Goal: Task Accomplishment & Management: Complete application form

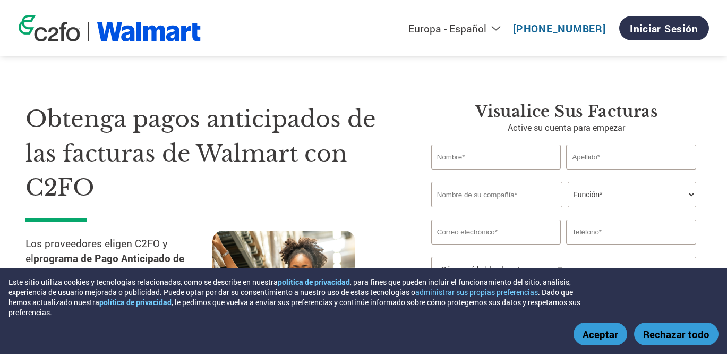
select select "es-ES"
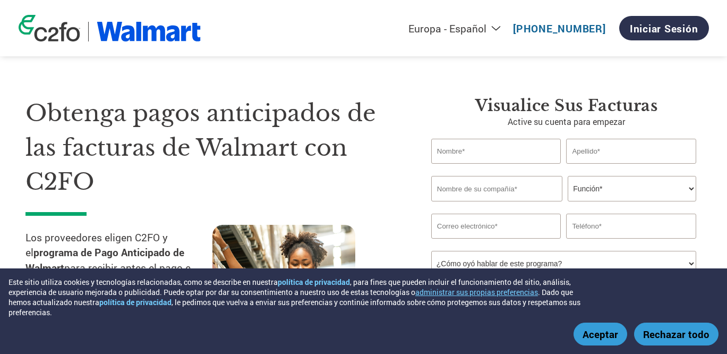
scroll to position [1, 0]
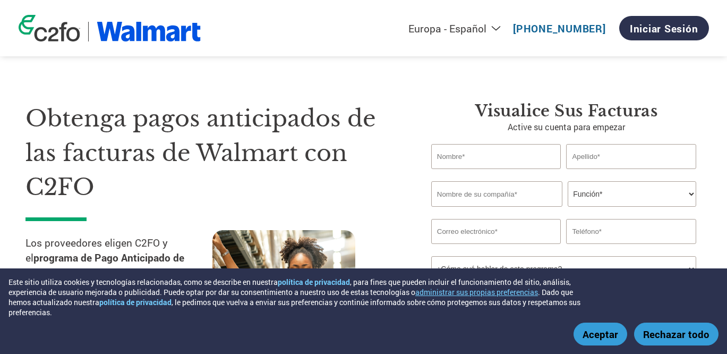
click at [500, 156] on input "text" at bounding box center [496, 156] width 130 height 25
click at [313, 66] on div "Obtenga pagos anticipados de las facturas de Walmart con C2FO Los proveedores e…" at bounding box center [363, 200] width 676 height 282
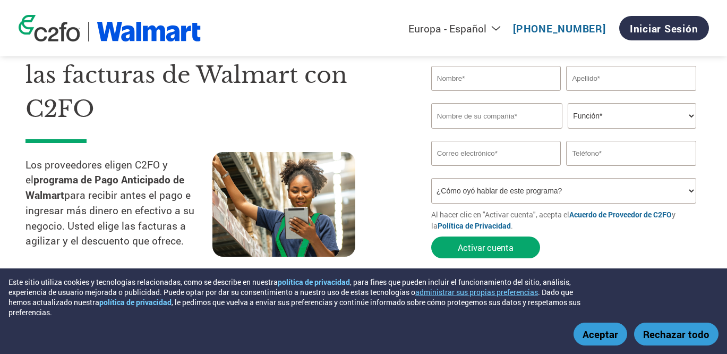
scroll to position [80, 0]
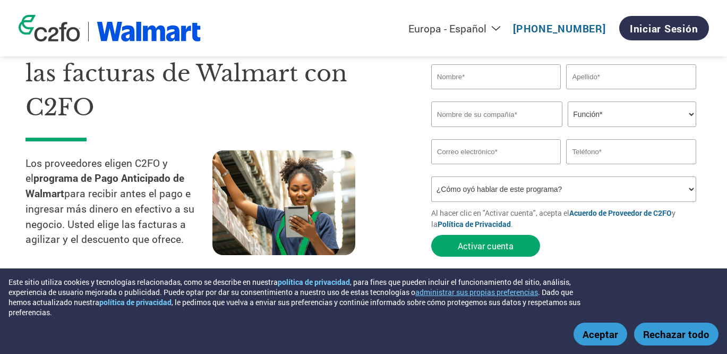
click at [481, 72] on input "text" at bounding box center [496, 76] width 130 height 25
type input "Mario"
click at [587, 81] on input "text" at bounding box center [631, 76] width 130 height 25
type input "[PERSON_NAME]"
click at [510, 117] on input "text" at bounding box center [496, 113] width 131 height 25
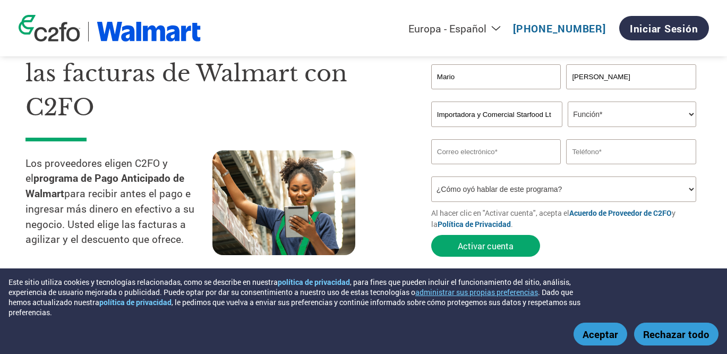
scroll to position [0, 8]
type input "Importadora y Comercial Starfood Ltda"
click at [613, 117] on select "Función* Director financiero Interventor Gestor de créditos Director de finanza…" at bounding box center [631, 113] width 128 height 25
select select "CFO"
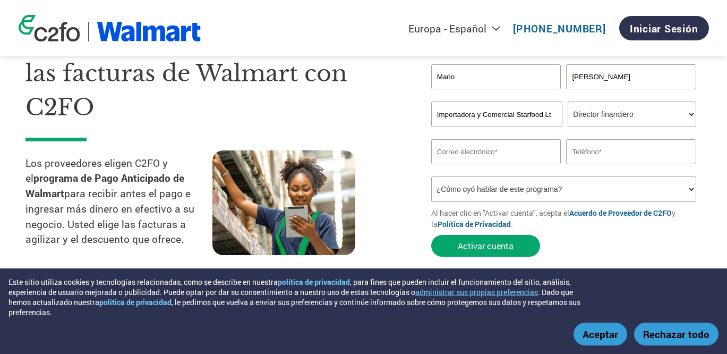
click at [567, 102] on select "Función* Director financiero Interventor Gestor de créditos Director de finanza…" at bounding box center [631, 113] width 128 height 25
click at [502, 150] on input "email" at bounding box center [496, 151] width 130 height 25
type input "[EMAIL_ADDRESS][DOMAIN_NAME]"
click at [627, 154] on input "text" at bounding box center [631, 151] width 130 height 25
click at [571, 150] on input "56992891240" at bounding box center [631, 151] width 130 height 25
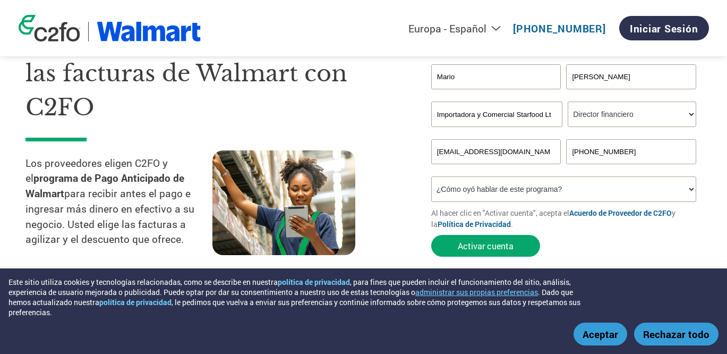
type input "[PHONE_NUMBER]"
click at [503, 188] on select "¿Cómo oyó hablar de este programa? Recibió una carta Correo electrónico Redes s…" at bounding box center [563, 188] width 265 height 25
select select "Other"
click at [431, 178] on select "¿Cómo oyó hablar de este programa? Recibió una carta Correo electrónico Redes s…" at bounding box center [563, 188] width 265 height 25
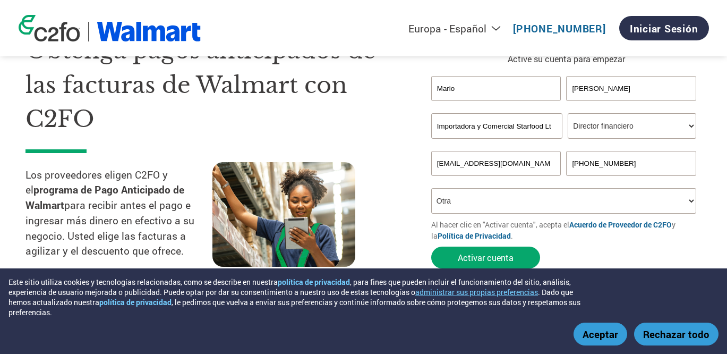
scroll to position [69, 0]
click at [511, 204] on select "¿Cómo oyó hablar de este programa? Recibió una carta Correo electrónico Redes s…" at bounding box center [563, 199] width 265 height 25
click at [481, 258] on button "Activar cuenta" at bounding box center [485, 257] width 109 height 22
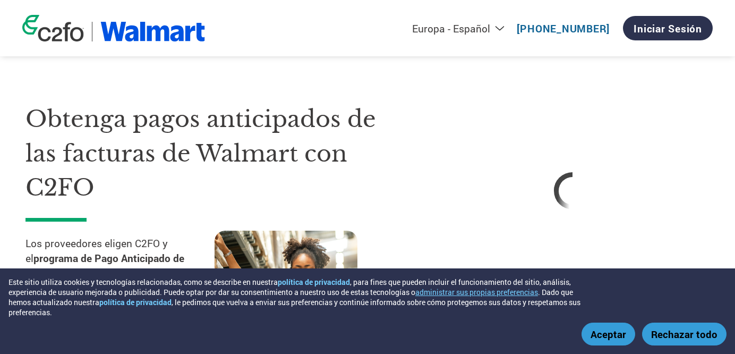
select select "es-ES"
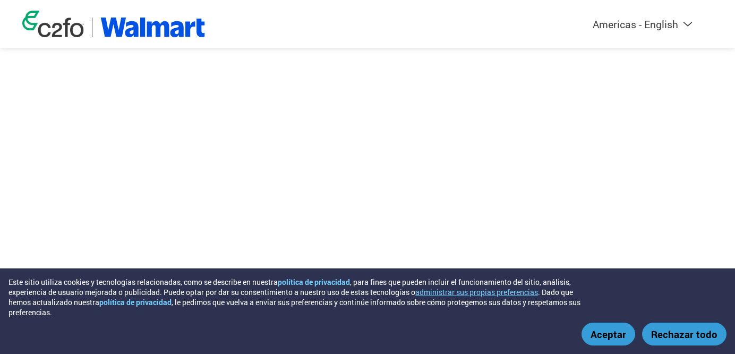
select select "es-ES"
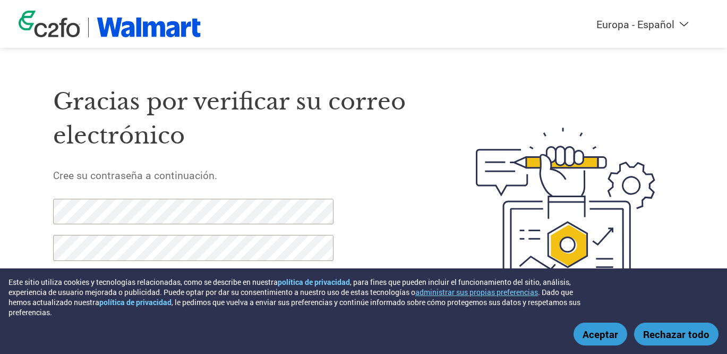
scroll to position [23, 0]
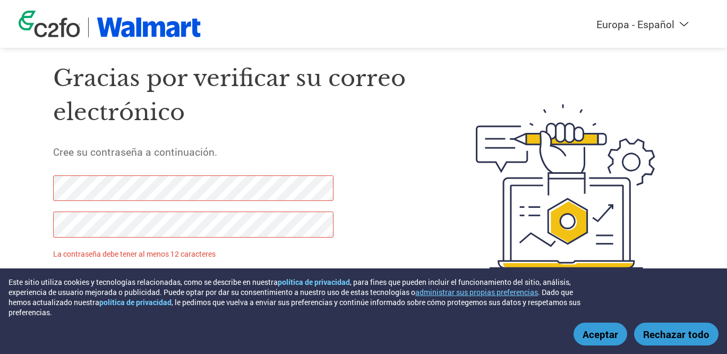
click at [393, 179] on div "Gracias por verificar su correo electrónico Cree su contraseña a continuación. …" at bounding box center [239, 186] width 373 height 281
click at [0, 177] on html "Este sitio utiliza cookies y tecnologías relacionadas, como se describe en nues…" at bounding box center [363, 165] width 727 height 377
click at [0, 201] on html "Este sitio utiliza cookies y tecnologías relacionadas, como se describe en nues…" at bounding box center [363, 165] width 727 height 377
click at [389, 196] on div "Gracias por verificar su correo electrónico Cree su contraseña a continuación. …" at bounding box center [239, 186] width 373 height 281
click at [0, 165] on html "Este sitio utiliza cookies y tecnologías relacionadas, como se describe en nues…" at bounding box center [363, 165] width 727 height 377
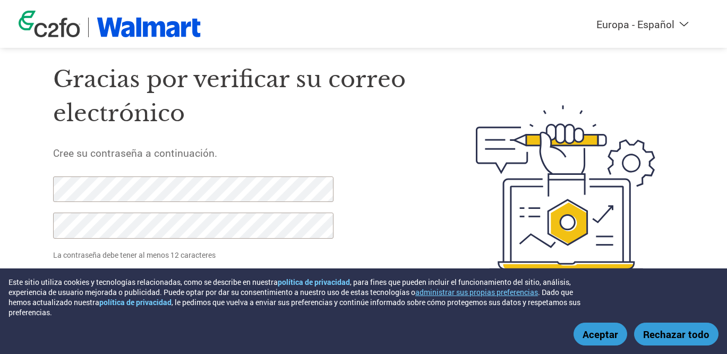
scroll to position [19, 0]
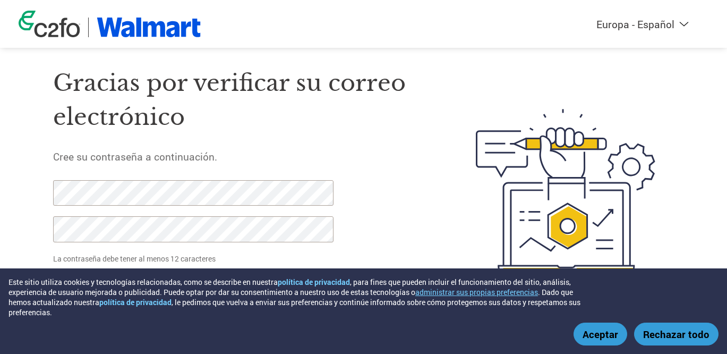
drag, startPoint x: 437, startPoint y: 122, endPoint x: 421, endPoint y: 129, distance: 17.4
click at [437, 123] on div at bounding box center [550, 190] width 248 height 281
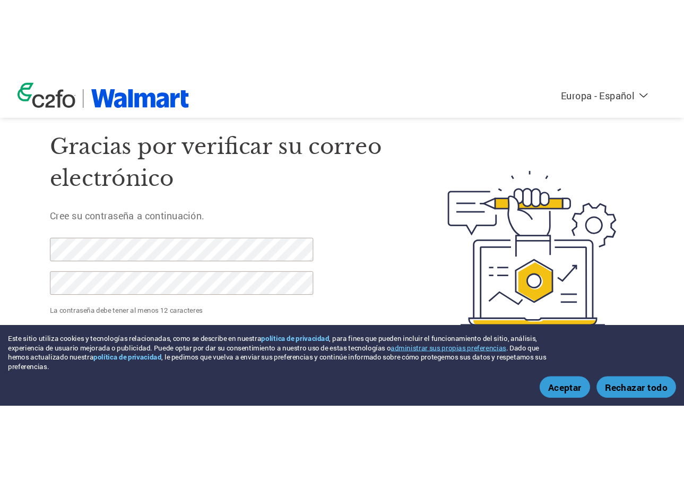
scroll to position [0, 0]
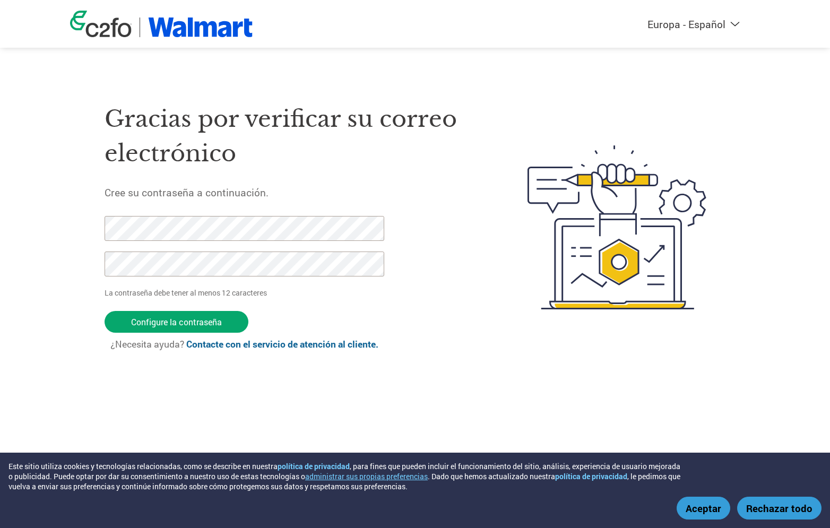
click at [703, 353] on button "Aceptar" at bounding box center [704, 508] width 54 height 23
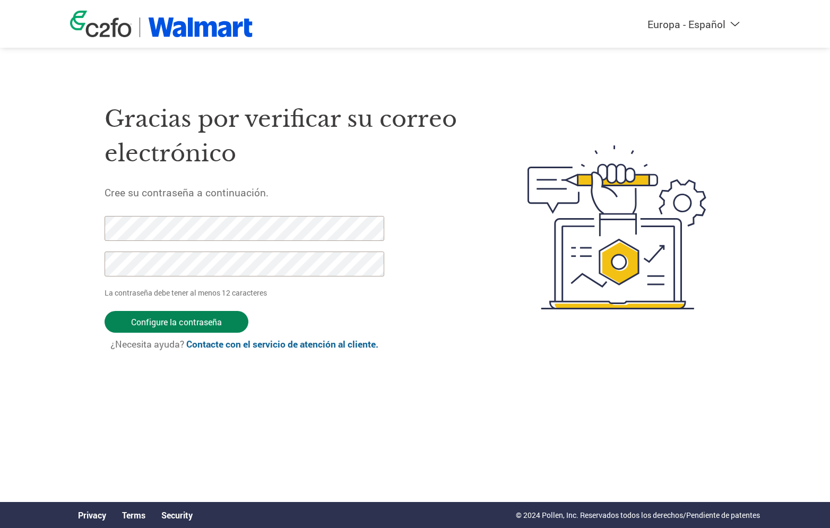
click at [160, 325] on input "Configure la contraseña" at bounding box center [177, 322] width 144 height 22
